Goal: Information Seeking & Learning: Learn about a topic

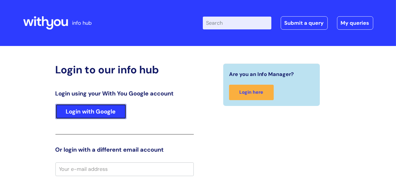
click at [75, 109] on link "Login with Google" at bounding box center [90, 111] width 71 height 15
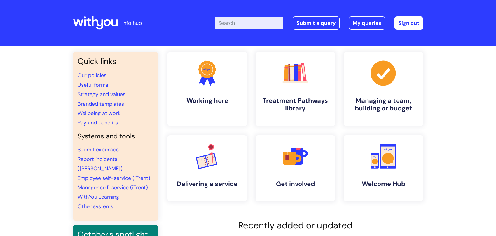
click at [244, 22] on input "Enter your search term here..." at bounding box center [249, 23] width 69 height 13
type input "incident"
click button "Search" at bounding box center [0, 0] width 0 height 0
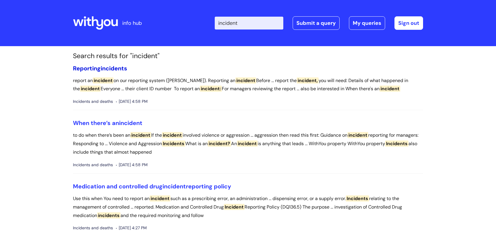
click at [104, 67] on span "incidents" at bounding box center [114, 68] width 27 height 8
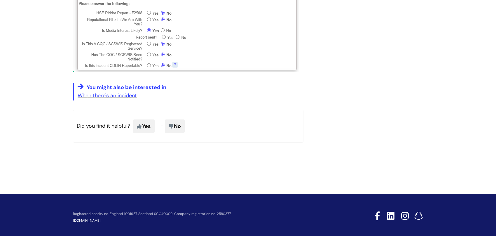
scroll to position [490, 0]
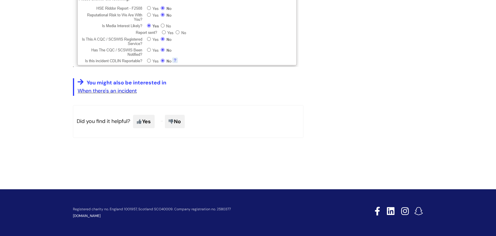
click at [100, 91] on link "When there's an incident" at bounding box center [107, 90] width 59 height 7
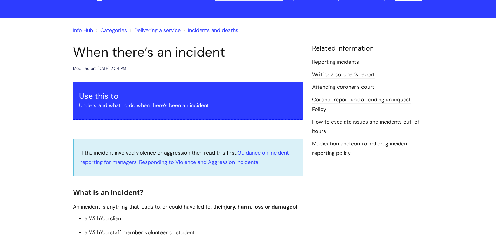
scroll to position [88, 0]
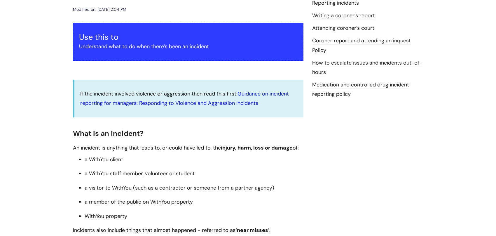
click at [124, 105] on link "Guidance on incident reporting for managers: Responding to Violence and Aggress…" at bounding box center [184, 98] width 209 height 16
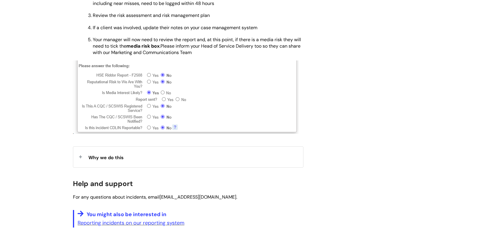
scroll to position [438, 0]
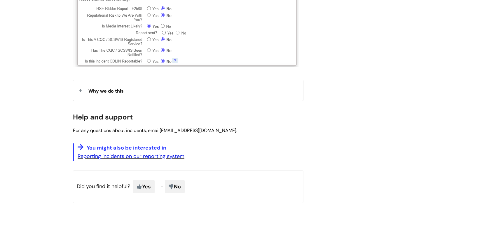
click at [172, 157] on link "Reporting incidents on our reporting system" at bounding box center [131, 156] width 107 height 7
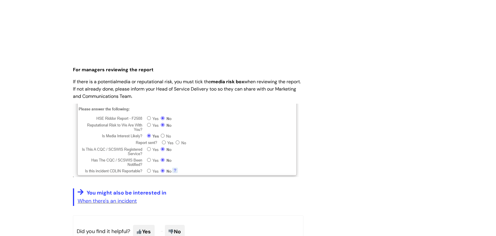
scroll to position [467, 0]
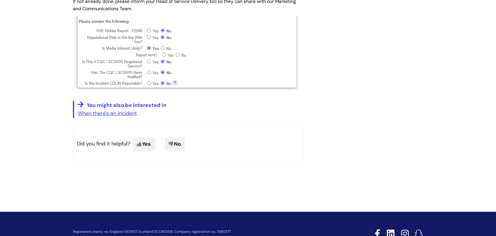
click at [123, 117] on p "When there's an incident" at bounding box center [191, 113] width 226 height 9
click at [128, 112] on link "When there's an incident" at bounding box center [107, 113] width 59 height 7
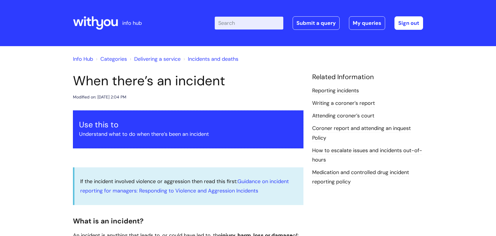
click at [83, 62] on link "Info Hub" at bounding box center [83, 58] width 20 height 7
